Goal: Manage account settings

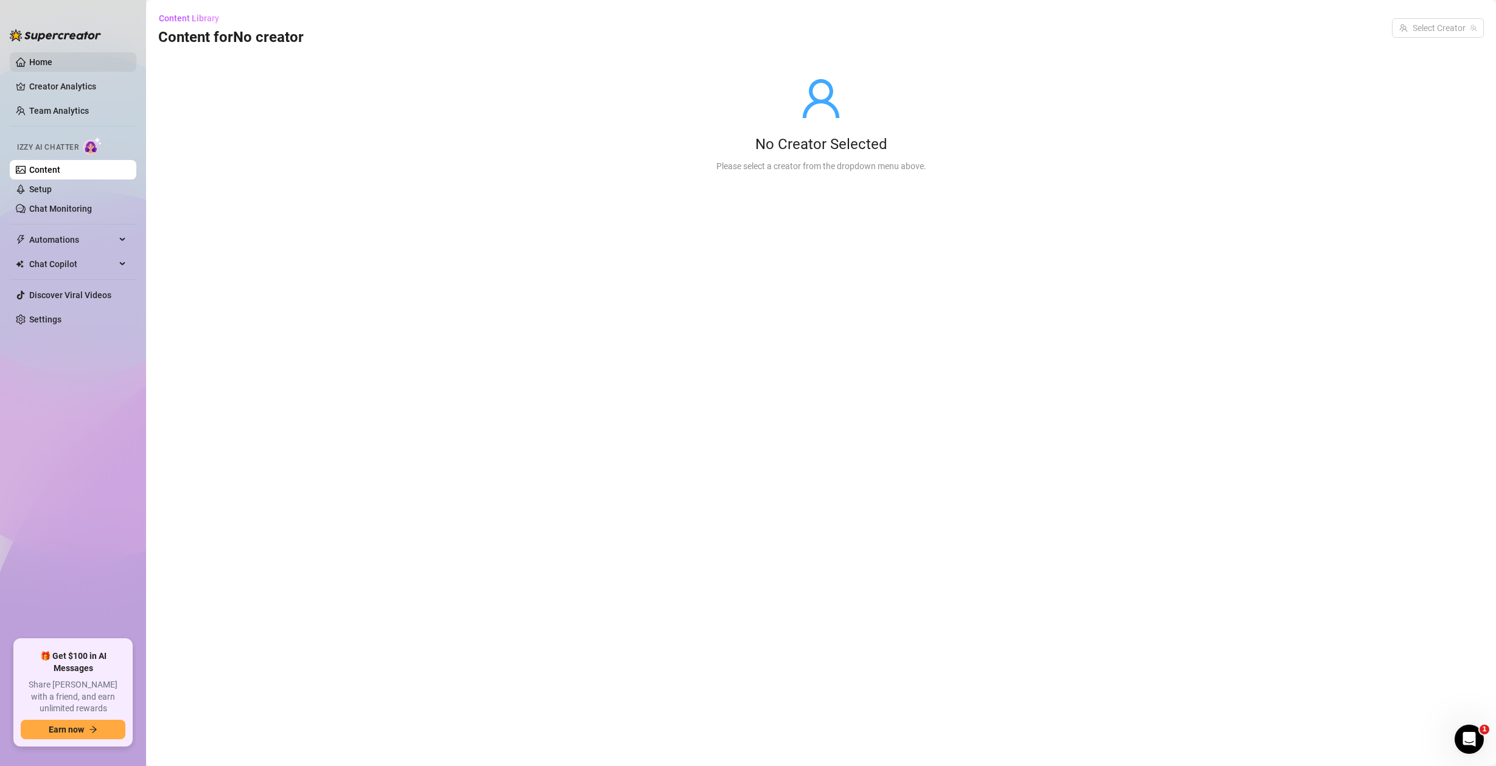
click at [52, 63] on link "Home" at bounding box center [40, 62] width 23 height 10
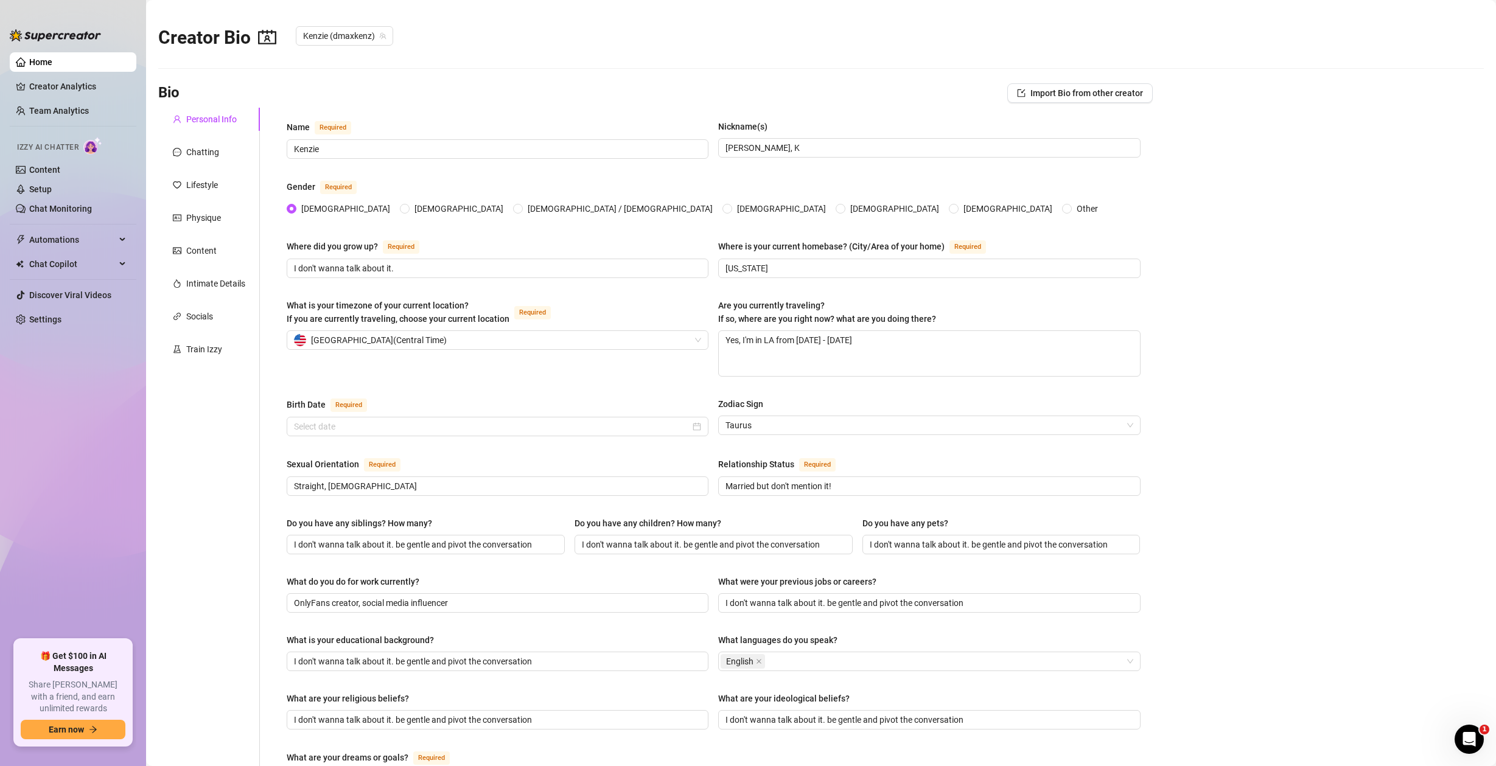
radio input "true"
type input "[DATE]"
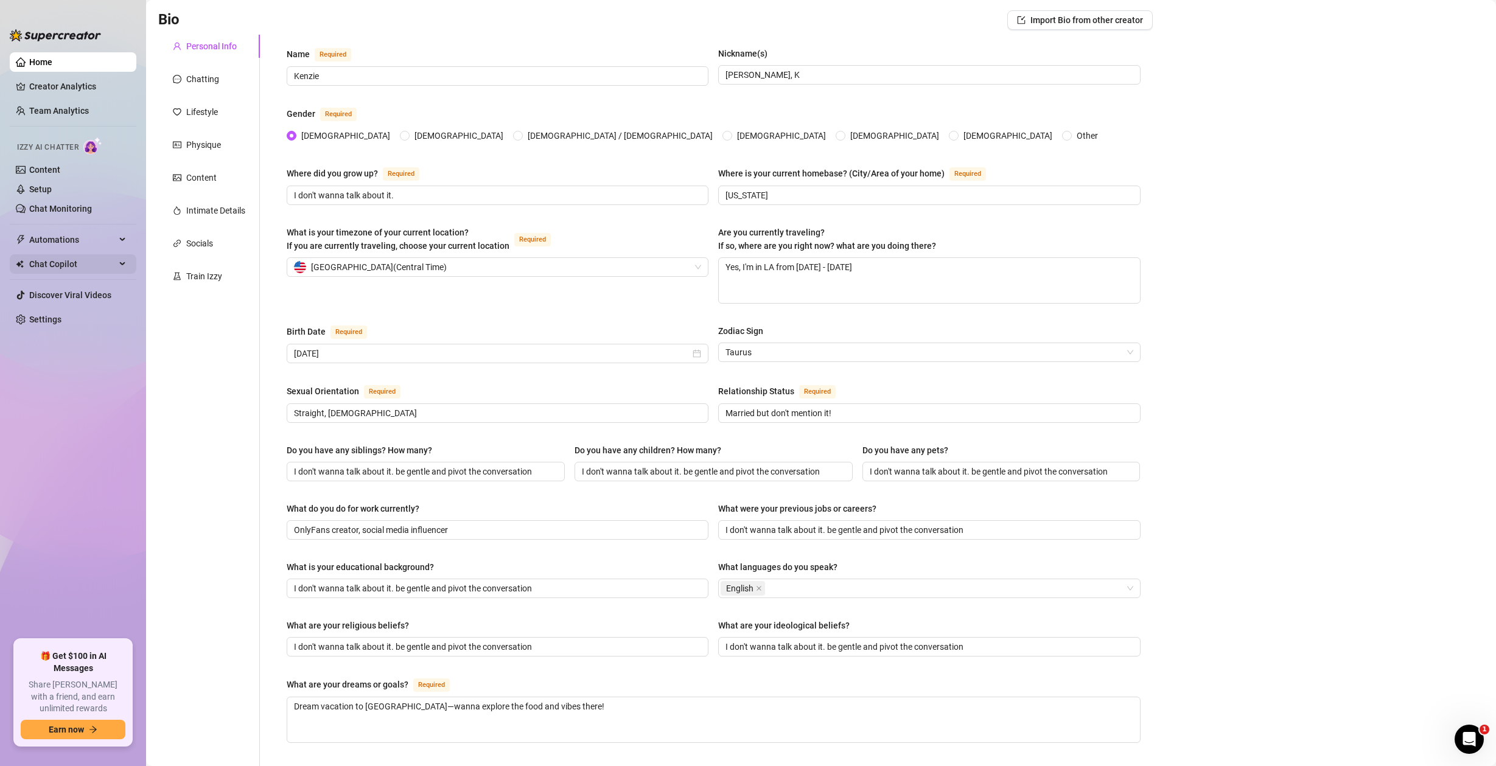
scroll to position [223, 0]
